Goal: Task Accomplishment & Management: Complete application form

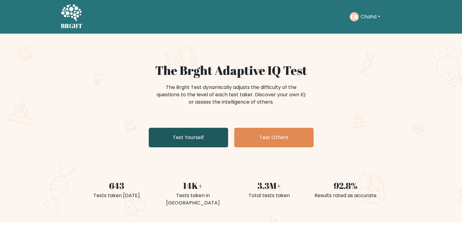
click at [207, 132] on link "Test Yourself" at bounding box center [188, 138] width 79 height 20
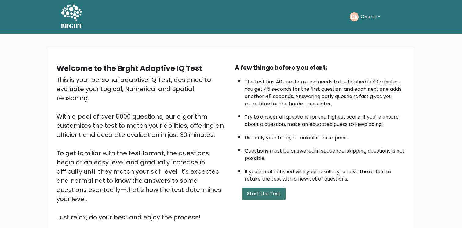
click at [262, 191] on button "Start the Test" at bounding box center [263, 194] width 43 height 12
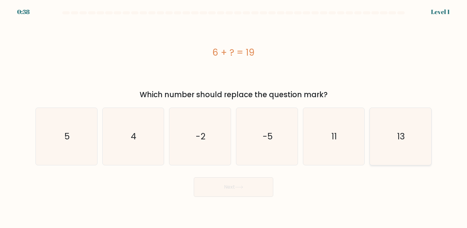
click at [414, 153] on icon "13" at bounding box center [400, 136] width 57 height 57
click at [234, 117] on input "f. 13" at bounding box center [233, 115] width 0 height 3
radio input "true"
click at [414, 153] on icon "13" at bounding box center [400, 136] width 57 height 57
click at [234, 117] on input "f. 13" at bounding box center [233, 115] width 0 height 3
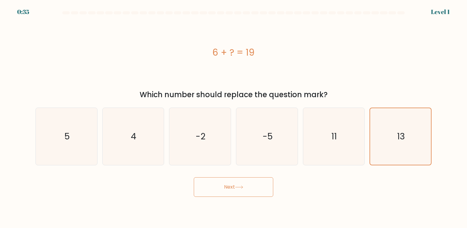
click at [251, 189] on button "Next" at bounding box center [233, 187] width 79 height 20
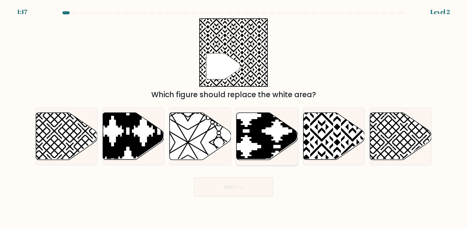
click at [296, 144] on icon at bounding box center [266, 136] width 61 height 48
click at [234, 117] on input "d." at bounding box center [233, 115] width 0 height 3
radio input "true"
click at [316, 141] on icon at bounding box center [353, 112] width 124 height 124
click at [234, 117] on input "e." at bounding box center [233, 115] width 0 height 3
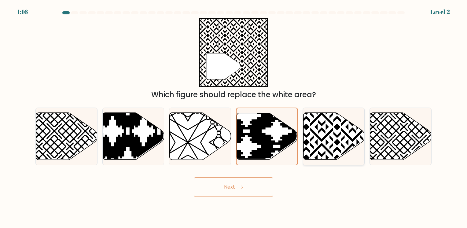
radio input "true"
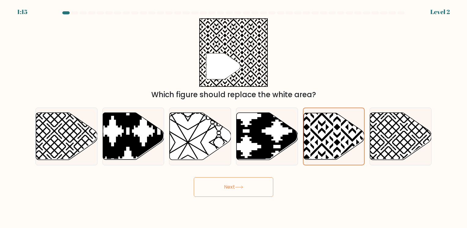
click at [247, 189] on button "Next" at bounding box center [233, 187] width 79 height 20
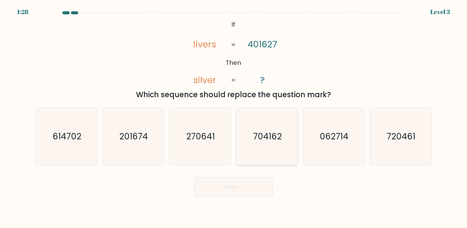
click at [282, 137] on icon "704162" at bounding box center [266, 136] width 57 height 57
click at [234, 117] on input "d. 704162" at bounding box center [233, 115] width 0 height 3
radio input "true"
click at [237, 188] on icon at bounding box center [239, 186] width 8 height 3
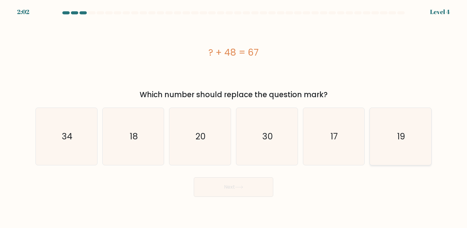
click at [385, 155] on icon "19" at bounding box center [400, 136] width 57 height 57
click at [234, 117] on input "f. 19" at bounding box center [233, 115] width 0 height 3
radio input "true"
click at [251, 184] on button "Next" at bounding box center [233, 187] width 79 height 20
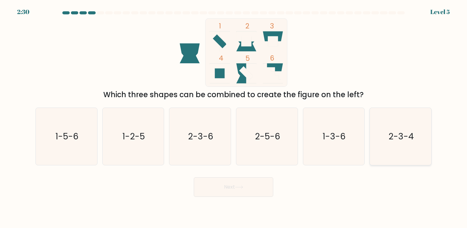
click at [391, 140] on text "2-3-4" at bounding box center [400, 136] width 25 height 12
click at [234, 117] on input "f. 2-3-4" at bounding box center [233, 115] width 0 height 3
radio input "true"
click at [263, 182] on button "Next" at bounding box center [233, 187] width 79 height 20
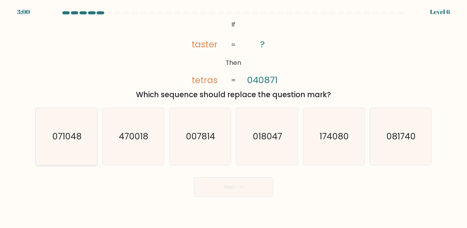
click at [65, 128] on icon "071048" at bounding box center [66, 136] width 57 height 57
click at [233, 117] on input "a. 071048" at bounding box center [233, 115] width 0 height 3
radio input "true"
click at [226, 185] on button "Next" at bounding box center [233, 187] width 79 height 20
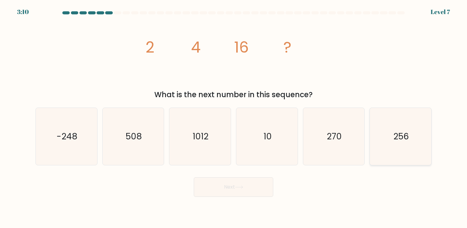
click at [402, 149] on icon "256" at bounding box center [400, 136] width 57 height 57
click at [234, 117] on input "f. 256" at bounding box center [233, 115] width 0 height 3
radio input "true"
click at [251, 190] on button "Next" at bounding box center [233, 187] width 79 height 20
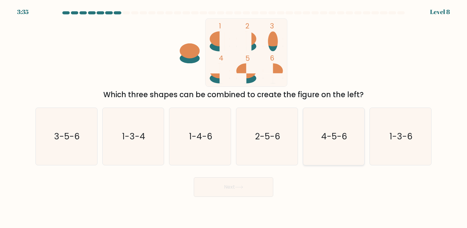
click at [324, 152] on icon "4-5-6" at bounding box center [333, 136] width 57 height 57
click at [234, 117] on input "e. 4-5-6" at bounding box center [233, 115] width 0 height 3
radio input "true"
click at [225, 192] on button "Next" at bounding box center [233, 187] width 79 height 20
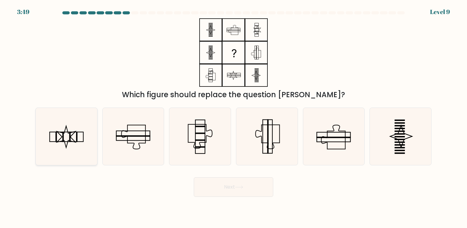
click at [77, 144] on icon at bounding box center [66, 136] width 57 height 57
click at [233, 117] on input "a." at bounding box center [233, 115] width 0 height 3
radio input "true"
click at [223, 193] on button "Next" at bounding box center [233, 187] width 79 height 20
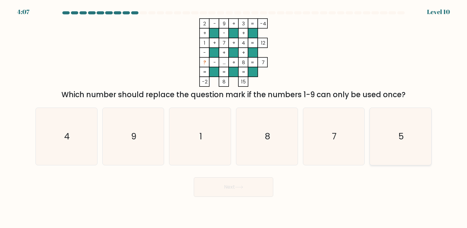
click at [385, 155] on icon "5" at bounding box center [400, 136] width 57 height 57
click at [234, 117] on input "f. 5" at bounding box center [233, 115] width 0 height 3
radio input "true"
click at [240, 192] on button "Next" at bounding box center [233, 187] width 79 height 20
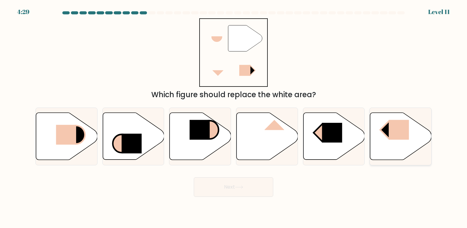
click at [390, 137] on rect at bounding box center [399, 130] width 20 height 20
click at [234, 117] on input "f." at bounding box center [233, 115] width 0 height 3
radio input "true"
click at [251, 188] on button "Next" at bounding box center [233, 187] width 79 height 20
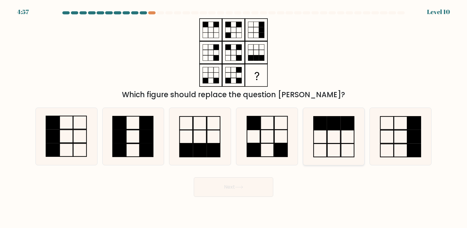
drag, startPoint x: 316, startPoint y: 167, endPoint x: 319, endPoint y: 147, distance: 20.5
click at [319, 147] on form at bounding box center [233, 103] width 467 height 185
click at [319, 147] on icon at bounding box center [333, 136] width 57 height 57
click at [234, 117] on input "e." at bounding box center [233, 115] width 0 height 3
radio input "true"
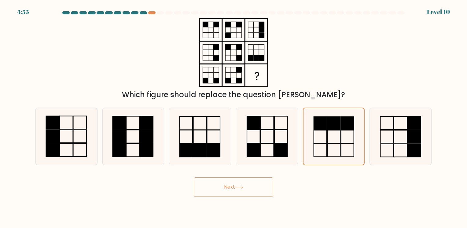
click at [245, 189] on button "Next" at bounding box center [233, 187] width 79 height 20
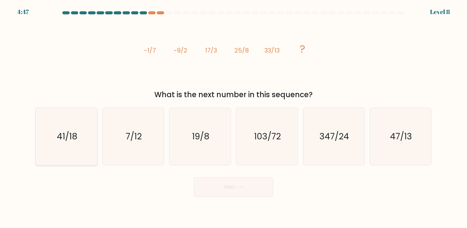
click at [64, 140] on text "41/18" at bounding box center [67, 136] width 20 height 12
click at [233, 117] on input "a. 41/18" at bounding box center [233, 115] width 0 height 3
radio input "true"
click at [219, 192] on button "Next" at bounding box center [233, 187] width 79 height 20
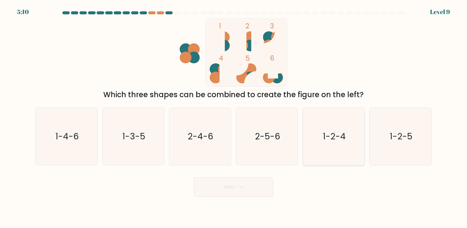
click at [336, 143] on icon "1-2-4" at bounding box center [333, 136] width 57 height 57
click at [234, 117] on input "e. 1-2-4" at bounding box center [233, 115] width 0 height 3
radio input "true"
click at [336, 143] on icon "1-2-4" at bounding box center [333, 136] width 57 height 57
click at [234, 117] on input "e. 1-2-4" at bounding box center [233, 115] width 0 height 3
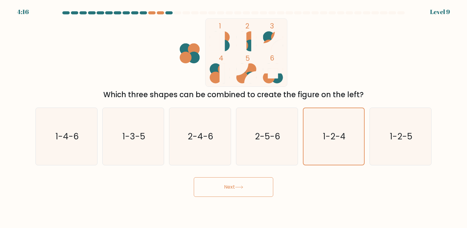
click at [258, 180] on button "Next" at bounding box center [233, 187] width 79 height 20
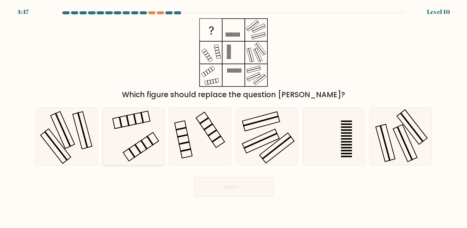
click at [143, 150] on icon at bounding box center [132, 136] width 57 height 57
click at [233, 117] on input "b." at bounding box center [233, 115] width 0 height 3
radio input "true"
click at [235, 187] on button "Next" at bounding box center [233, 187] width 79 height 20
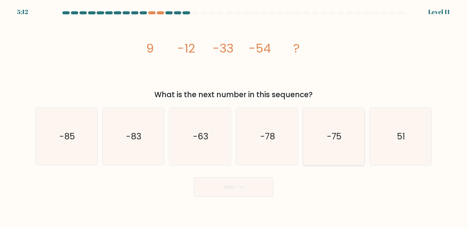
click at [327, 151] on icon "-75" at bounding box center [333, 136] width 57 height 57
click at [234, 117] on input "e. -75" at bounding box center [233, 115] width 0 height 3
radio input "true"
click at [209, 183] on button "Next" at bounding box center [233, 187] width 79 height 20
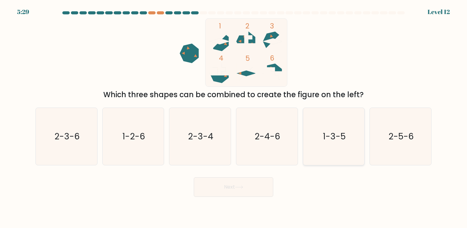
click at [345, 145] on icon "1-3-5" at bounding box center [333, 136] width 57 height 57
click at [234, 117] on input "e. 1-3-5" at bounding box center [233, 115] width 0 height 3
radio input "true"
click at [253, 194] on button "Next" at bounding box center [233, 187] width 79 height 20
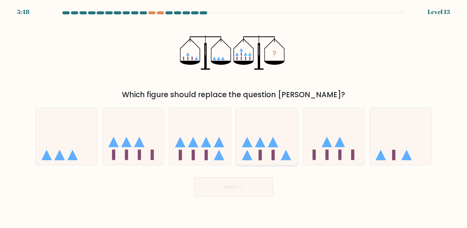
click at [254, 158] on icon at bounding box center [266, 136] width 61 height 51
click at [234, 117] on input "d." at bounding box center [233, 115] width 0 height 3
radio input "true"
click at [230, 194] on button "Next" at bounding box center [233, 187] width 79 height 20
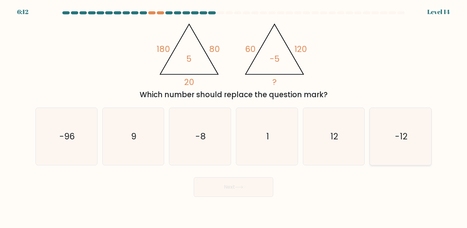
drag, startPoint x: 384, startPoint y: 162, endPoint x: 390, endPoint y: 150, distance: 13.5
click at [390, 150] on icon "-12" at bounding box center [400, 136] width 57 height 57
click at [234, 117] on input "f. -12" at bounding box center [233, 115] width 0 height 3
radio input "true"
click at [390, 150] on icon "-12" at bounding box center [400, 136] width 57 height 57
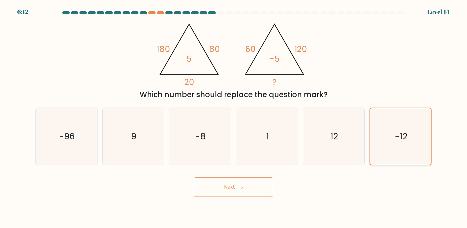
click at [234, 117] on input "f. -12" at bounding box center [233, 115] width 0 height 3
click at [257, 184] on button "Next" at bounding box center [233, 187] width 79 height 20
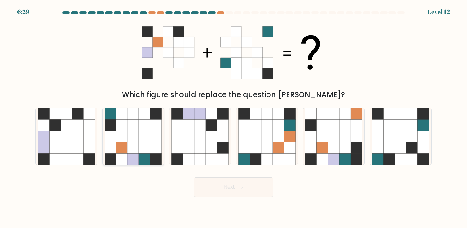
click at [148, 123] on icon at bounding box center [144, 124] width 11 height 11
click at [233, 117] on input "b." at bounding box center [233, 115] width 0 height 3
radio input "true"
click at [221, 186] on button "Next" at bounding box center [233, 187] width 79 height 20
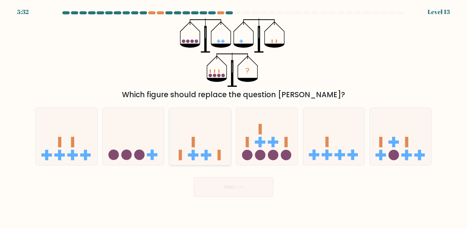
click at [223, 146] on icon at bounding box center [199, 136] width 61 height 51
click at [233, 117] on input "c." at bounding box center [233, 115] width 0 height 3
radio input "true"
click at [236, 187] on button "Next" at bounding box center [233, 187] width 79 height 20
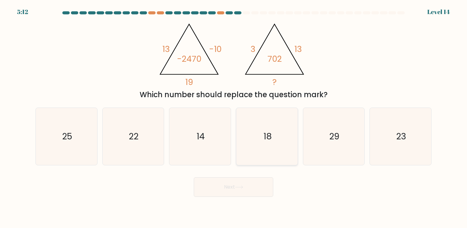
click at [241, 162] on icon "18" at bounding box center [266, 136] width 57 height 57
click at [234, 117] on input "d. 18" at bounding box center [233, 115] width 0 height 3
radio input "true"
click at [226, 190] on button "Next" at bounding box center [233, 187] width 79 height 20
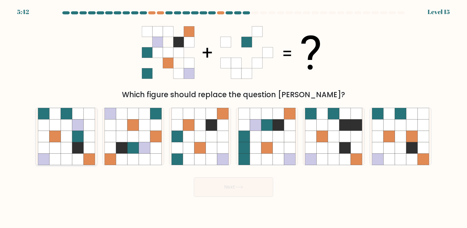
click at [67, 134] on icon at bounding box center [66, 136] width 11 height 11
click at [233, 117] on input "a." at bounding box center [233, 115] width 0 height 3
radio input "true"
click at [229, 202] on body "5:41 Level 15" at bounding box center [233, 114] width 467 height 228
click at [232, 191] on button "Next" at bounding box center [233, 187] width 79 height 20
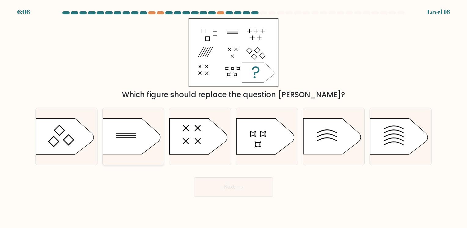
click at [151, 147] on icon at bounding box center [131, 137] width 57 height 36
click at [233, 117] on input "b." at bounding box center [233, 115] width 0 height 3
radio input "true"
click at [226, 184] on button "Next" at bounding box center [233, 187] width 79 height 20
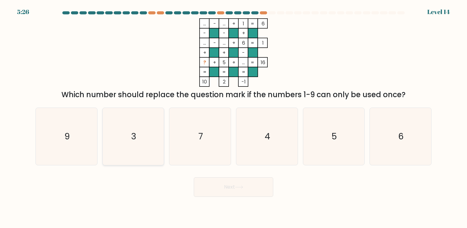
click at [156, 138] on icon "3" at bounding box center [132, 136] width 57 height 57
click at [233, 117] on input "b. 3" at bounding box center [233, 115] width 0 height 3
radio input "true"
click at [226, 185] on button "Next" at bounding box center [233, 187] width 79 height 20
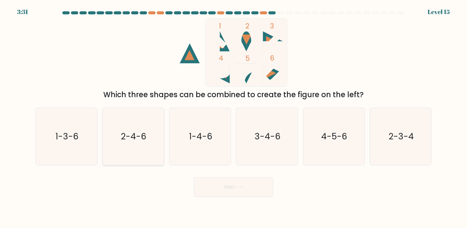
click at [132, 137] on text "2-4-6" at bounding box center [134, 136] width 26 height 12
click at [233, 117] on input "b. 2-4-6" at bounding box center [233, 115] width 0 height 3
radio input "true"
click at [264, 188] on button "Next" at bounding box center [233, 187] width 79 height 20
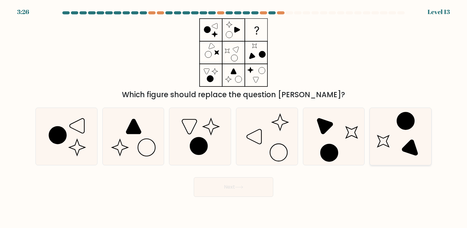
click at [390, 146] on icon at bounding box center [400, 136] width 57 height 57
click at [234, 117] on input "f." at bounding box center [233, 115] width 0 height 3
radio input "true"
click at [70, 152] on icon at bounding box center [66, 136] width 57 height 57
click at [233, 117] on input "a." at bounding box center [233, 115] width 0 height 3
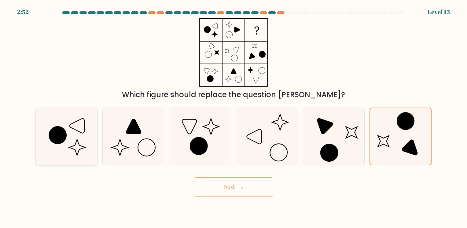
radio input "true"
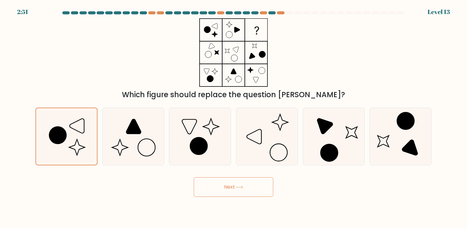
click at [196, 188] on button "Next" at bounding box center [233, 187] width 79 height 20
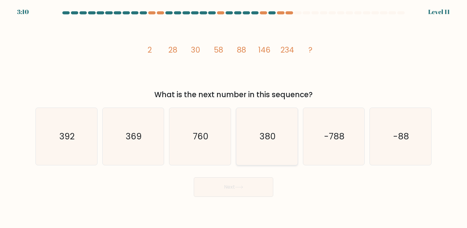
click at [256, 135] on icon "380" at bounding box center [266, 136] width 57 height 57
click at [234, 117] on input "d. 380" at bounding box center [233, 115] width 0 height 3
radio input "true"
click at [227, 196] on button "Next" at bounding box center [233, 187] width 79 height 20
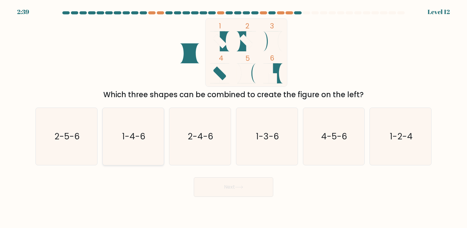
click at [142, 145] on icon "1-4-6" at bounding box center [132, 136] width 57 height 57
click at [233, 117] on input "b. 1-4-6" at bounding box center [233, 115] width 0 height 3
radio input "true"
click at [247, 190] on button "Next" at bounding box center [233, 187] width 79 height 20
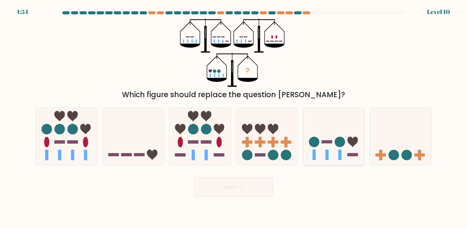
drag, startPoint x: 335, startPoint y: 132, endPoint x: 309, endPoint y: 146, distance: 29.5
click at [309, 146] on icon at bounding box center [333, 136] width 61 height 51
click at [234, 117] on input "e." at bounding box center [233, 115] width 0 height 3
radio input "true"
click at [309, 146] on icon at bounding box center [333, 136] width 61 height 50
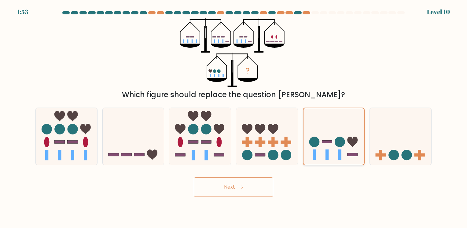
click at [234, 117] on input "e." at bounding box center [233, 115] width 0 height 3
click at [258, 187] on button "Next" at bounding box center [233, 187] width 79 height 20
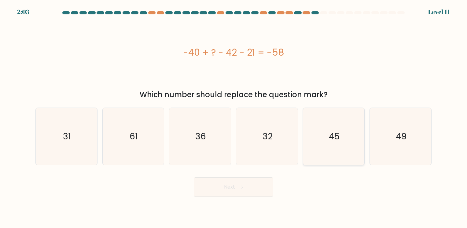
click at [343, 130] on icon "45" at bounding box center [333, 136] width 57 height 57
click at [234, 117] on input "e. 45" at bounding box center [233, 115] width 0 height 3
radio input "true"
click at [243, 186] on icon at bounding box center [238, 187] width 7 height 3
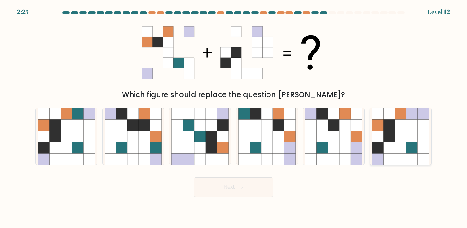
click at [407, 131] on icon at bounding box center [411, 136] width 11 height 11
click at [234, 117] on input "f." at bounding box center [233, 115] width 0 height 3
radio input "true"
click at [226, 190] on button "Next" at bounding box center [233, 187] width 79 height 20
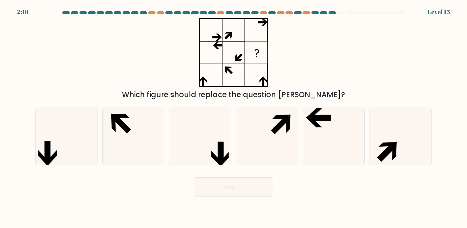
click at [226, 190] on button "Next" at bounding box center [233, 187] width 79 height 20
click at [166, 176] on div "Next" at bounding box center [233, 185] width 403 height 24
click at [310, 147] on icon at bounding box center [333, 136] width 57 height 57
click at [234, 117] on input "e." at bounding box center [233, 115] width 0 height 3
radio input "true"
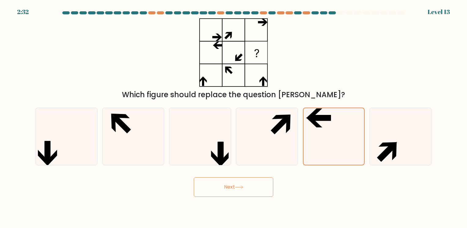
click at [257, 180] on button "Next" at bounding box center [233, 187] width 79 height 20
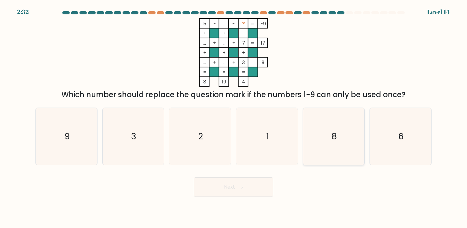
click at [341, 145] on icon "8" at bounding box center [333, 136] width 57 height 57
click at [234, 117] on input "e. 8" at bounding box center [233, 115] width 0 height 3
radio input "true"
click at [245, 194] on button "Next" at bounding box center [233, 187] width 79 height 20
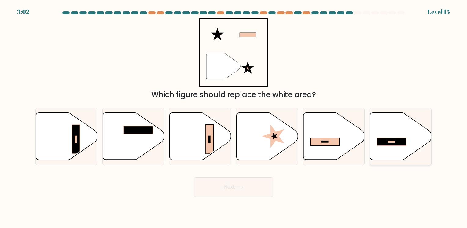
click at [391, 144] on rect at bounding box center [391, 142] width 29 height 8
click at [234, 117] on input "f." at bounding box center [233, 115] width 0 height 3
radio input "true"
click at [240, 184] on button "Next" at bounding box center [233, 187] width 79 height 20
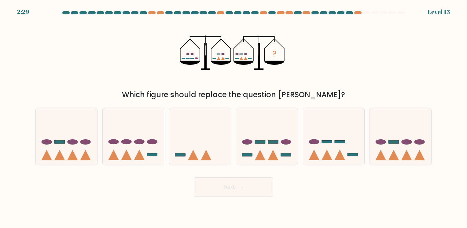
click at [367, 188] on div "Next" at bounding box center [233, 185] width 403 height 24
click at [383, 163] on div at bounding box center [400, 137] width 62 height 58
click at [234, 117] on input "f." at bounding box center [233, 115] width 0 height 3
radio input "true"
click at [221, 189] on button "Next" at bounding box center [233, 187] width 79 height 20
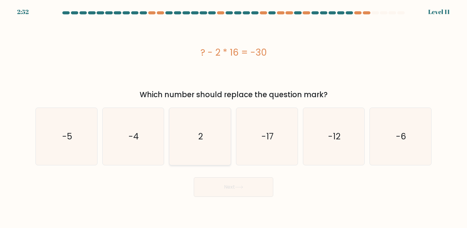
click at [178, 142] on icon "2" at bounding box center [199, 136] width 57 height 57
click at [233, 117] on input "c. 2" at bounding box center [233, 115] width 0 height 3
radio input "true"
click at [215, 185] on button "Next" at bounding box center [233, 187] width 79 height 20
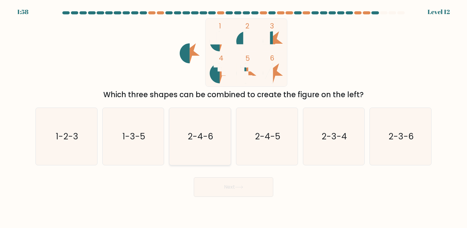
click at [195, 139] on text "2-4-6" at bounding box center [201, 136] width 26 height 12
click at [233, 117] on input "c. 2-4-6" at bounding box center [233, 115] width 0 height 3
radio input "true"
click at [240, 192] on button "Next" at bounding box center [233, 187] width 79 height 20
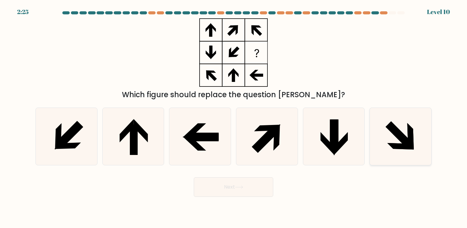
click at [393, 142] on icon at bounding box center [400, 136] width 57 height 57
click at [234, 117] on input "f." at bounding box center [233, 115] width 0 height 3
radio input "true"
click at [251, 184] on button "Next" at bounding box center [233, 187] width 79 height 20
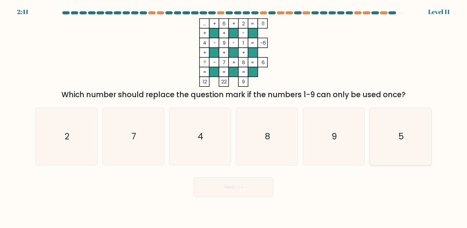
click at [396, 143] on icon "5" at bounding box center [400, 136] width 57 height 57
click at [234, 117] on input "f. 5" at bounding box center [233, 115] width 0 height 3
radio input "true"
click at [263, 187] on button "Next" at bounding box center [233, 187] width 79 height 20
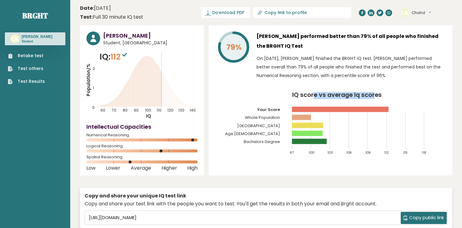
drag, startPoint x: 313, startPoint y: 98, endPoint x: 375, endPoint y: 90, distance: 63.2
click at [375, 90] on div "79% Chahd Kedidi performed better than 79% of all people who finished the BRGHT…" at bounding box center [331, 100] width 244 height 150
click at [320, 75] on p "On October 06, 2025, Chahd Kedidi finished the BRGHT IQ test. Chahd performed b…" at bounding box center [351, 67] width 189 height 26
